Goal: Task Accomplishment & Management: Manage account settings

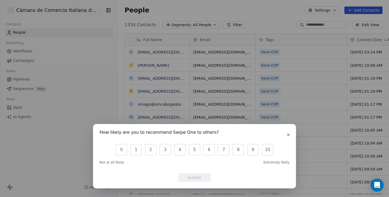
scroll to position [173, 297]
click at [269, 153] on button "10" at bounding box center [267, 149] width 11 height 11
click at [193, 179] on button "Submit" at bounding box center [194, 177] width 32 height 9
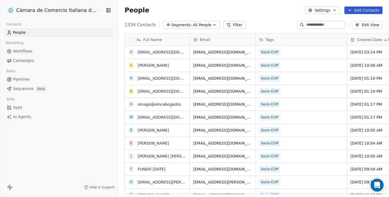
click at [312, 11] on icon "button" at bounding box center [310, 10] width 4 height 4
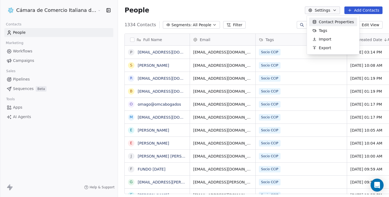
click at [259, 13] on html "Cámara de Comercio Italiana del Perú Contacts People Marketing Workflows Campai…" at bounding box center [194, 98] width 389 height 197
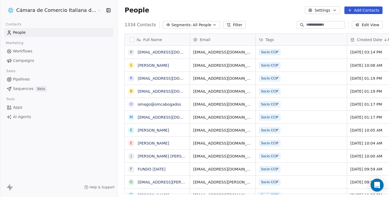
click at [22, 34] on span "People" at bounding box center [19, 33] width 13 height 6
click at [44, 12] on html "Cámara de Comercio Italiana del Perú Contacts People Marketing Workflows Campai…" at bounding box center [194, 98] width 389 height 197
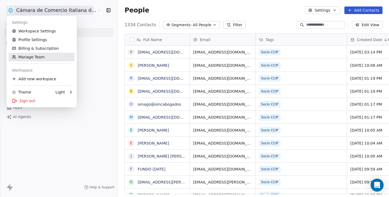
click at [40, 56] on link "Manage Team" at bounding box center [42, 57] width 66 height 9
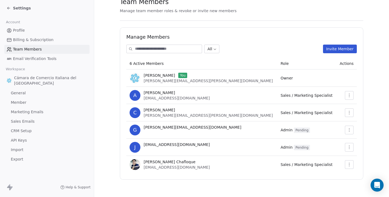
scroll to position [20, 0]
click at [347, 145] on icon "button" at bounding box center [349, 147] width 4 height 4
click at [336, 145] on td at bounding box center [346, 147] width 21 height 17
click at [349, 147] on icon "button" at bounding box center [349, 148] width 1 height 4
click at [301, 148] on td "Admin Pending" at bounding box center [306, 147] width 59 height 17
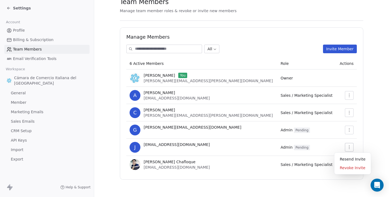
click at [347, 146] on icon "button" at bounding box center [349, 147] width 4 height 4
click at [342, 167] on div "Revoke Invite" at bounding box center [352, 168] width 32 height 9
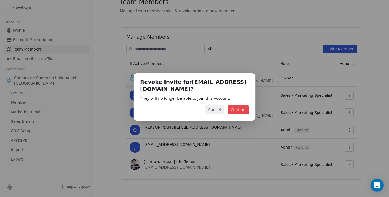
click at [232, 112] on button "Confirm" at bounding box center [237, 109] width 21 height 9
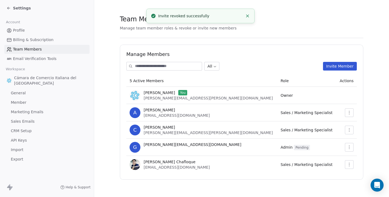
scroll to position [3, 0]
click at [347, 147] on icon "button" at bounding box center [349, 147] width 4 height 4
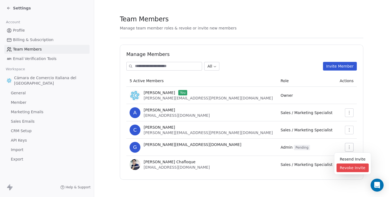
click at [343, 167] on div "Revoke Invite" at bounding box center [352, 168] width 32 height 9
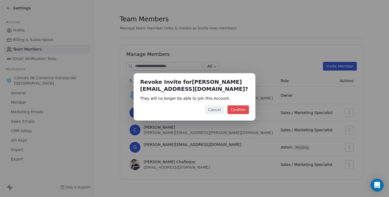
click at [243, 106] on button "Confirm" at bounding box center [237, 109] width 21 height 9
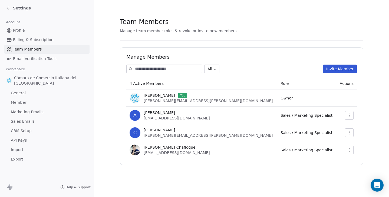
scroll to position [0, 0]
click at [19, 30] on span "Profile" at bounding box center [19, 31] width 12 height 6
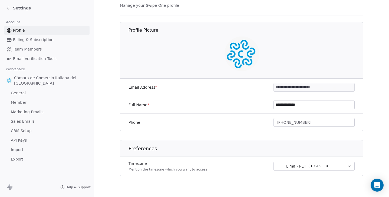
scroll to position [21, 0]
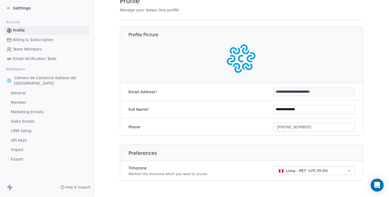
click at [39, 40] on span "Billing & Subscription" at bounding box center [33, 40] width 41 height 6
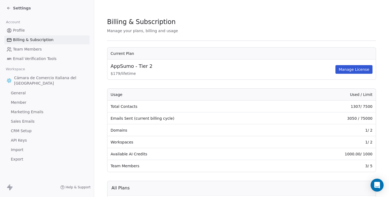
click at [33, 50] on span "Team Members" at bounding box center [27, 50] width 29 height 6
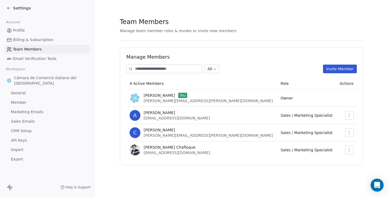
click at [144, 97] on span "[PERSON_NAME]" at bounding box center [159, 95] width 31 height 5
click at [22, 93] on span "General" at bounding box center [18, 93] width 15 height 6
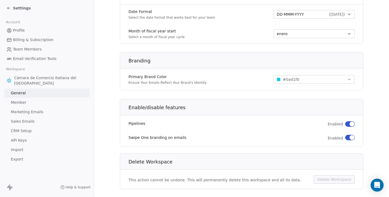
scroll to position [299, 0]
click at [22, 102] on span "Member" at bounding box center [19, 103] width 16 height 6
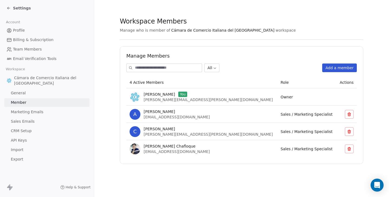
click at [15, 31] on span "Profile" at bounding box center [19, 31] width 12 height 6
